Goal: Task Accomplishment & Management: Use online tool/utility

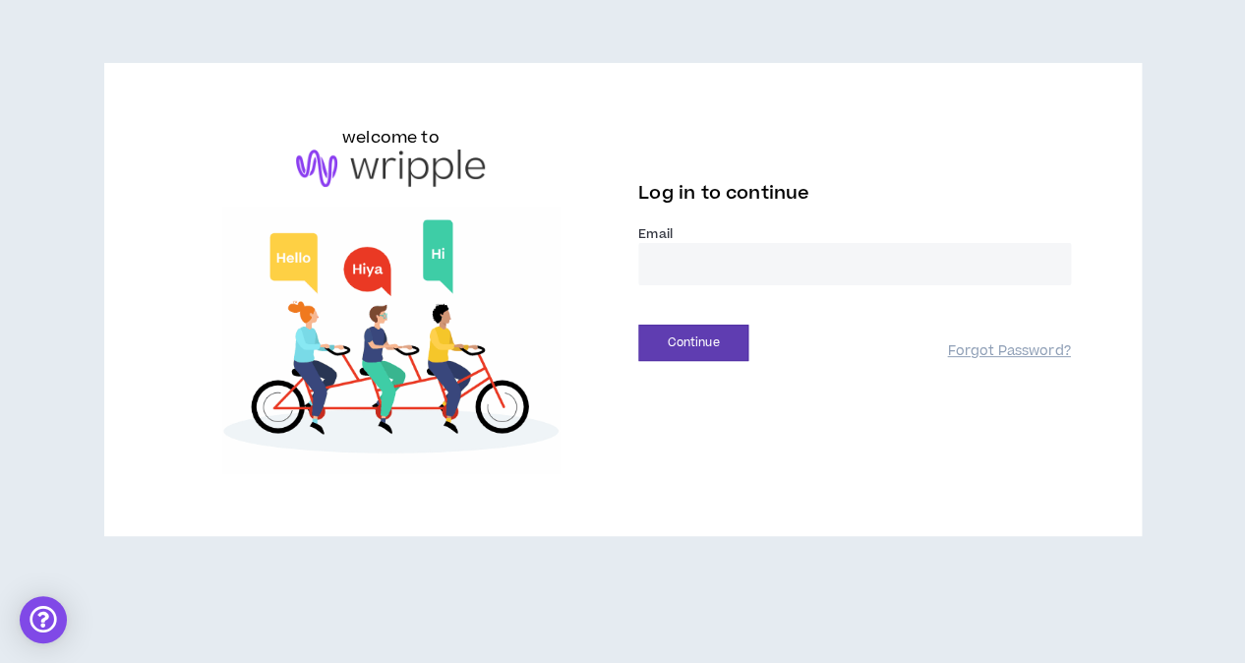
click at [720, 258] on input "email" at bounding box center [854, 264] width 433 height 42
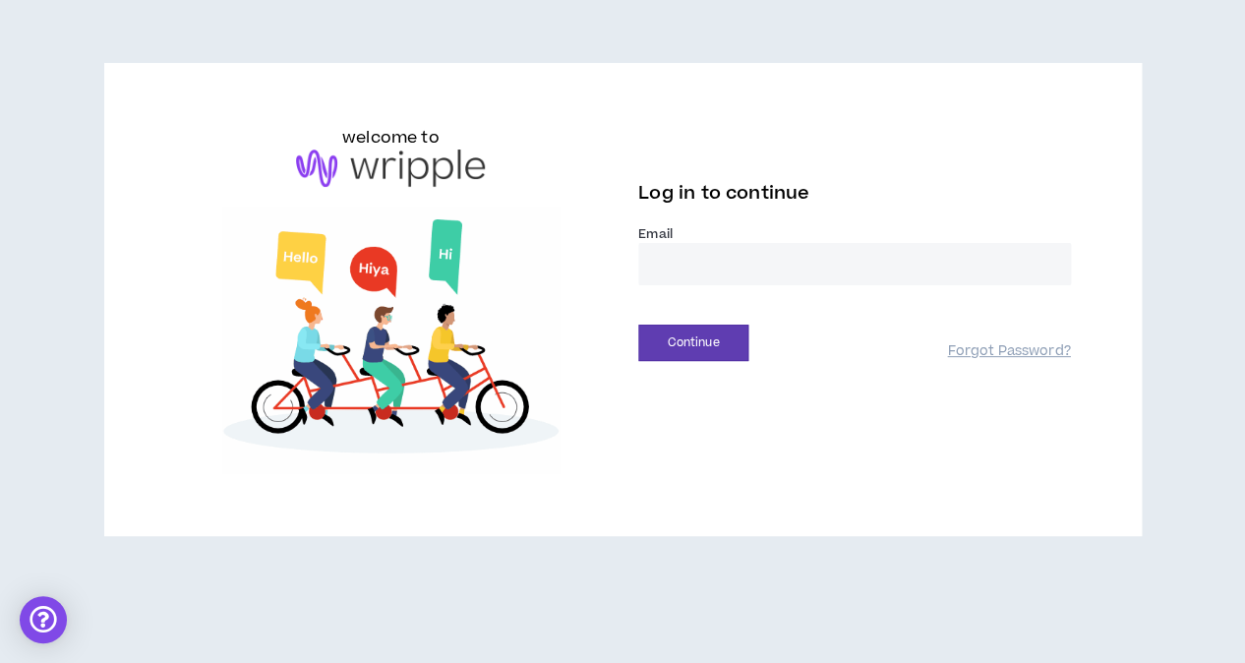
click at [716, 272] on input "email" at bounding box center [854, 264] width 433 height 42
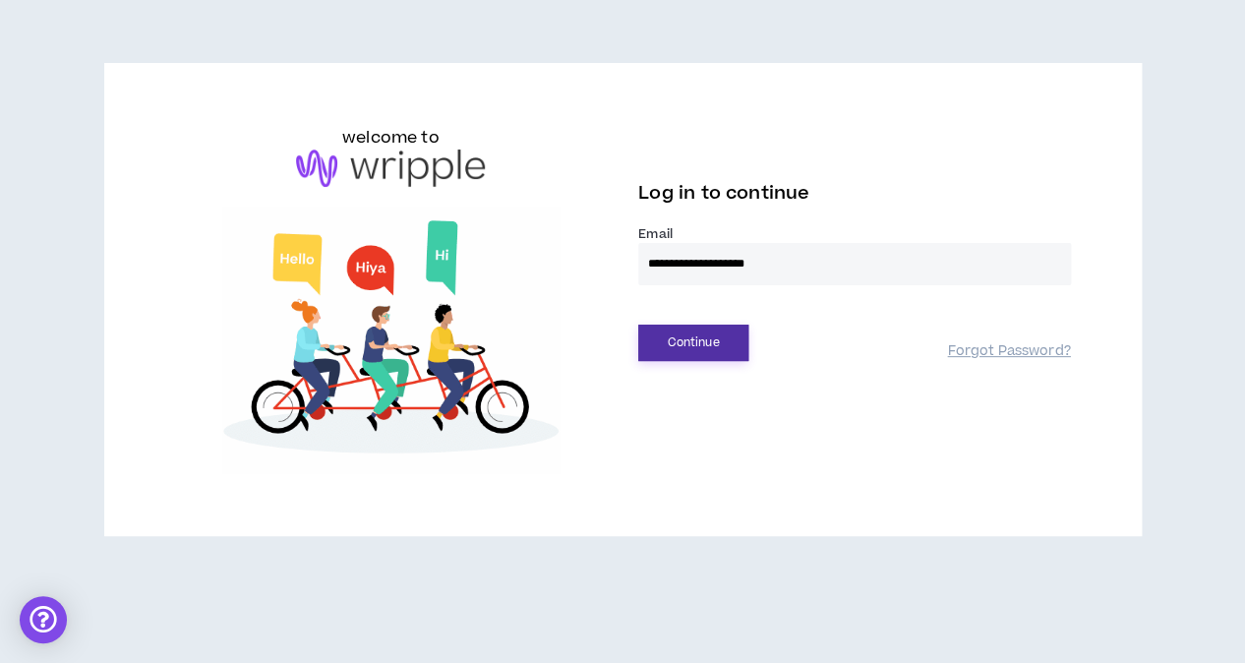
type input "**********"
click at [701, 345] on button "Continue" at bounding box center [693, 343] width 110 height 36
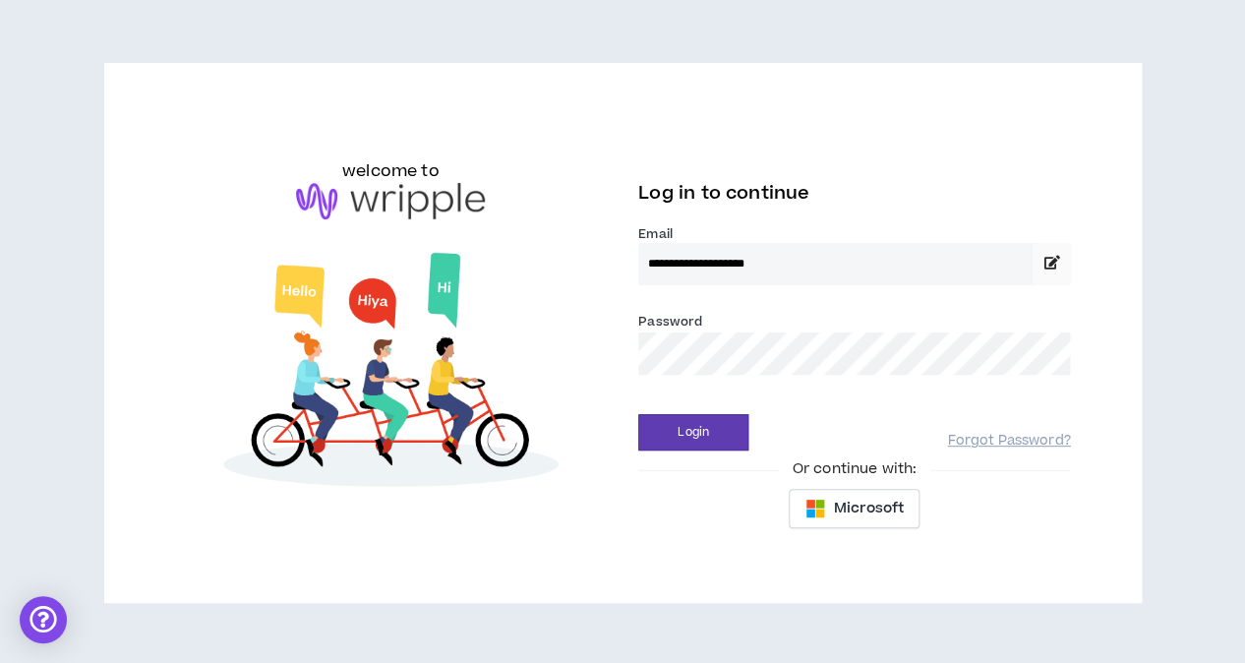
click at [688, 410] on div "Login Forgot Password?" at bounding box center [854, 425] width 433 height 50
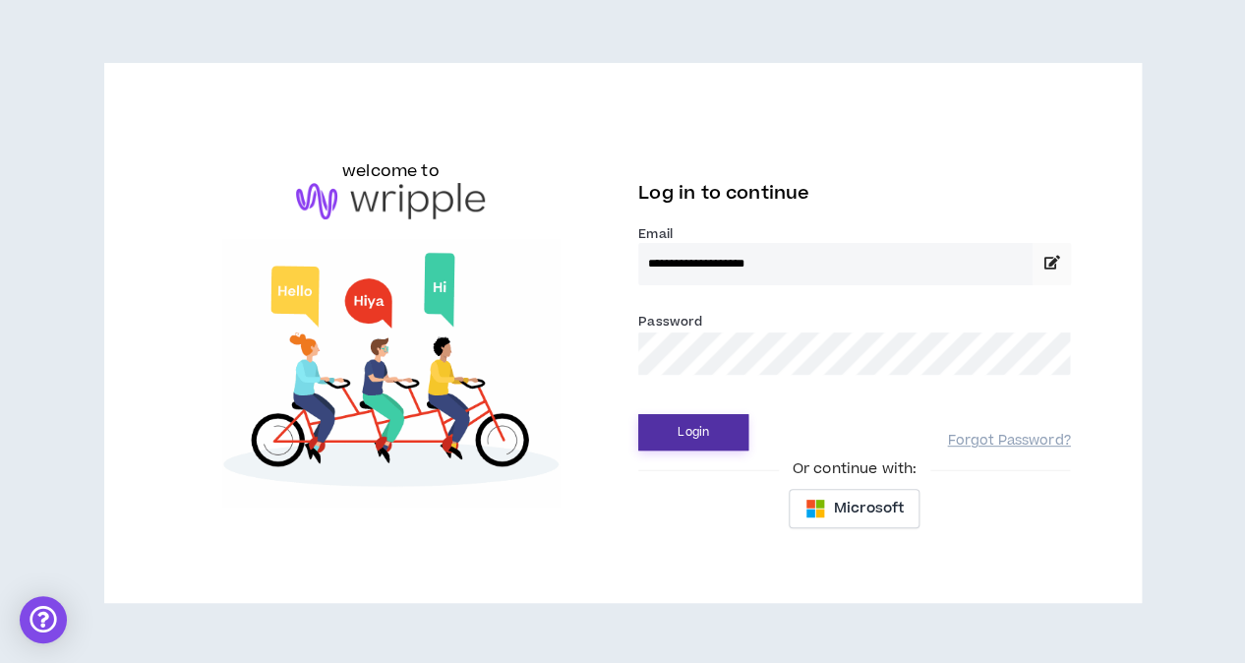
click at [687, 439] on button "Login" at bounding box center [693, 432] width 110 height 36
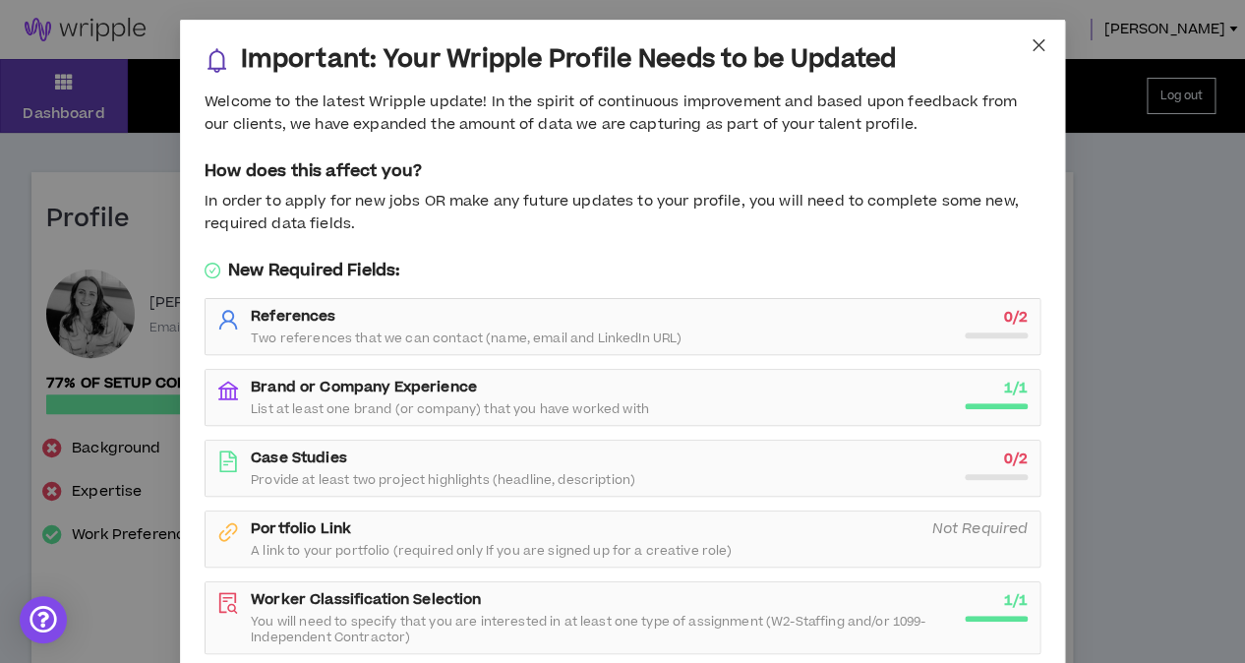
click at [1033, 47] on icon "close" at bounding box center [1039, 45] width 16 height 16
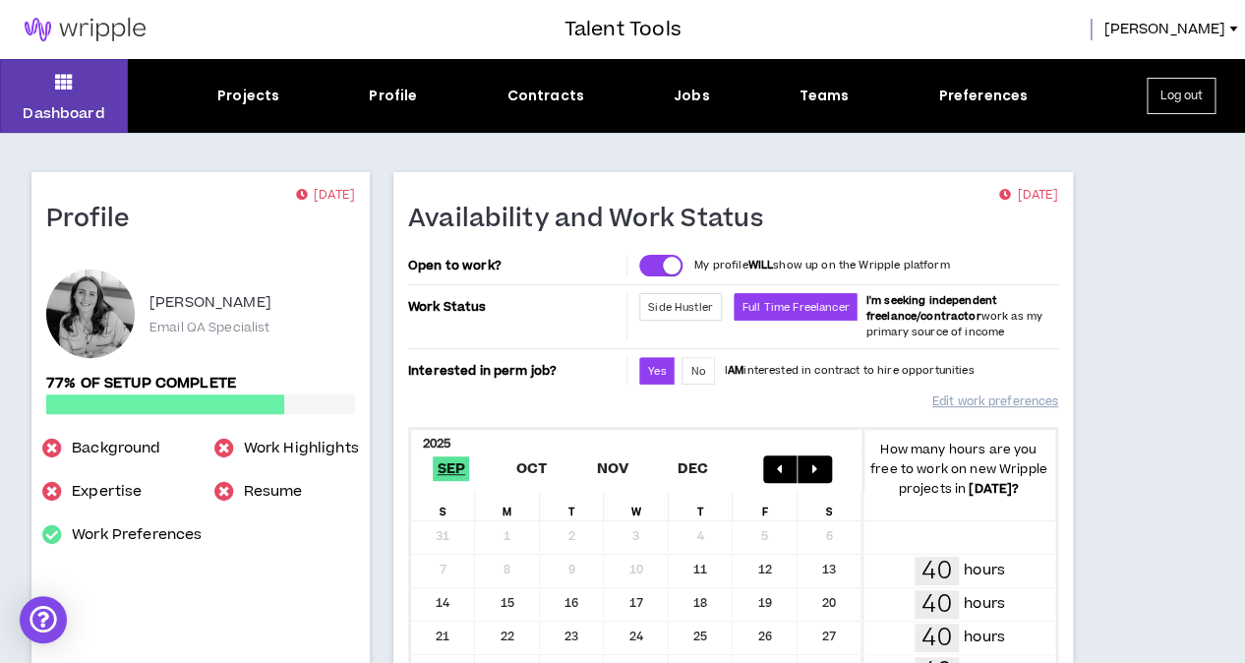
click at [709, 97] on div "Projects Profile Contracts Jobs Teams Preferences" at bounding box center [623, 96] width 990 height 21
click at [697, 97] on div "Jobs" at bounding box center [692, 96] width 36 height 21
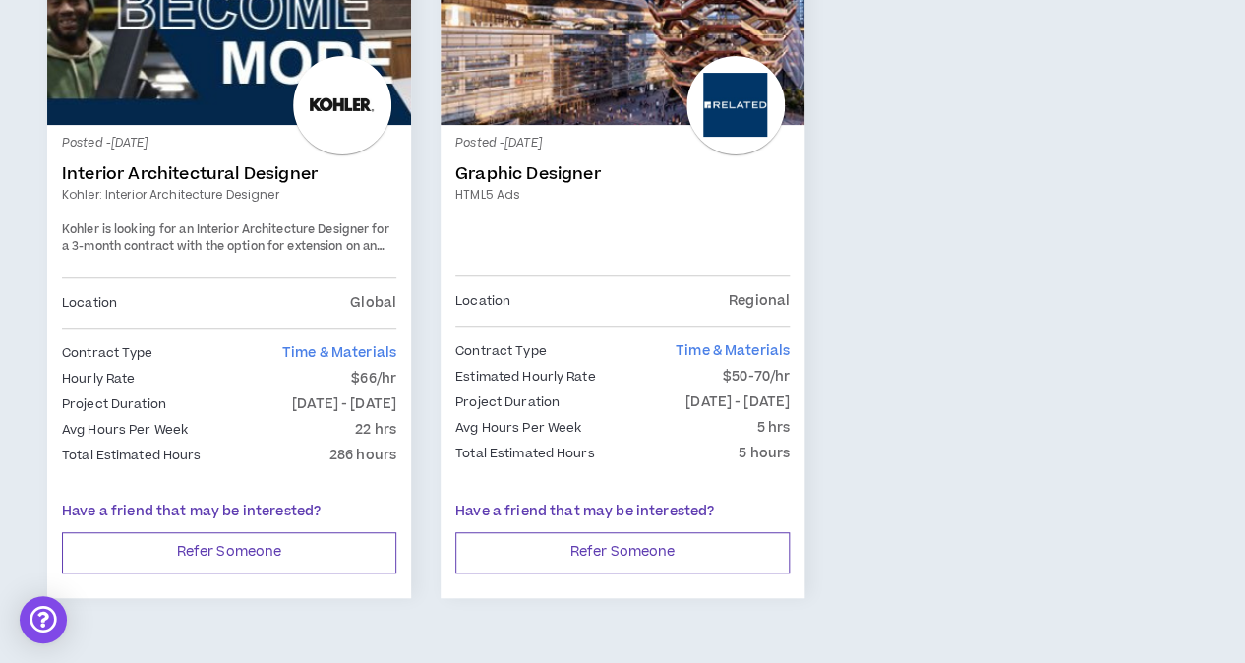
scroll to position [2624, 0]
